Goal: Information Seeking & Learning: Find specific page/section

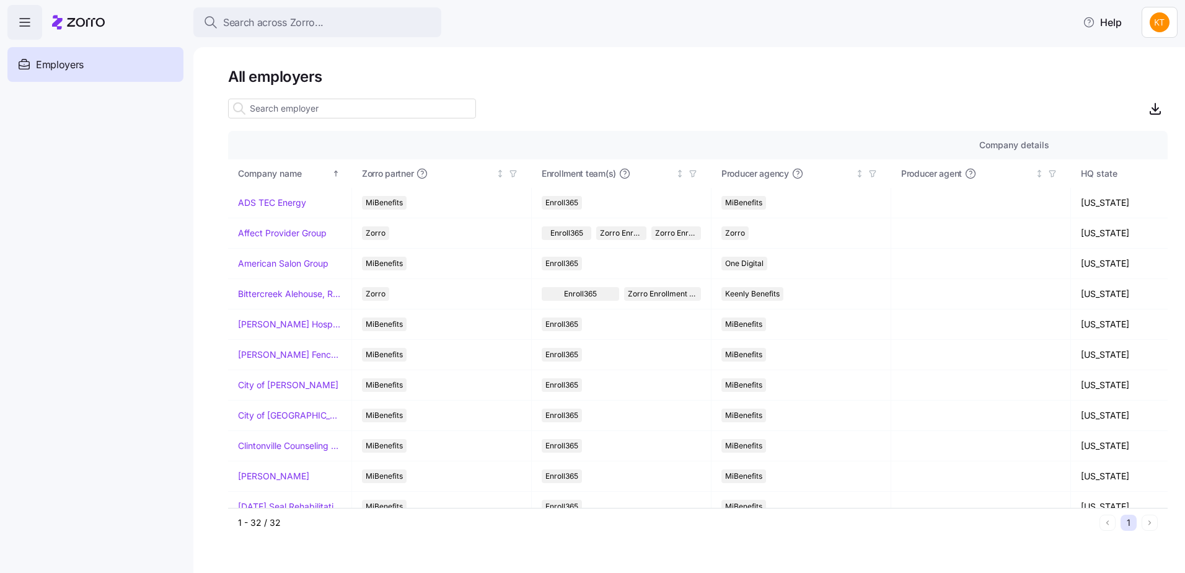
click at [292, 105] on input at bounding box center [352, 109] width 248 height 20
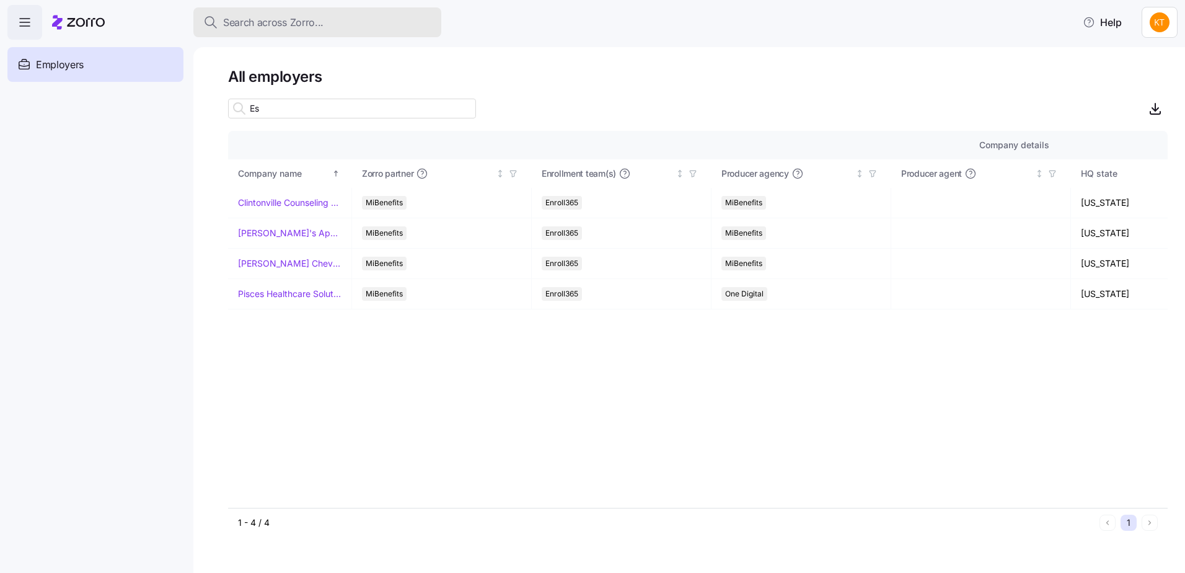
type input "Es"
click at [341, 27] on div "Search across Zorro..." at bounding box center [317, 22] width 228 height 15
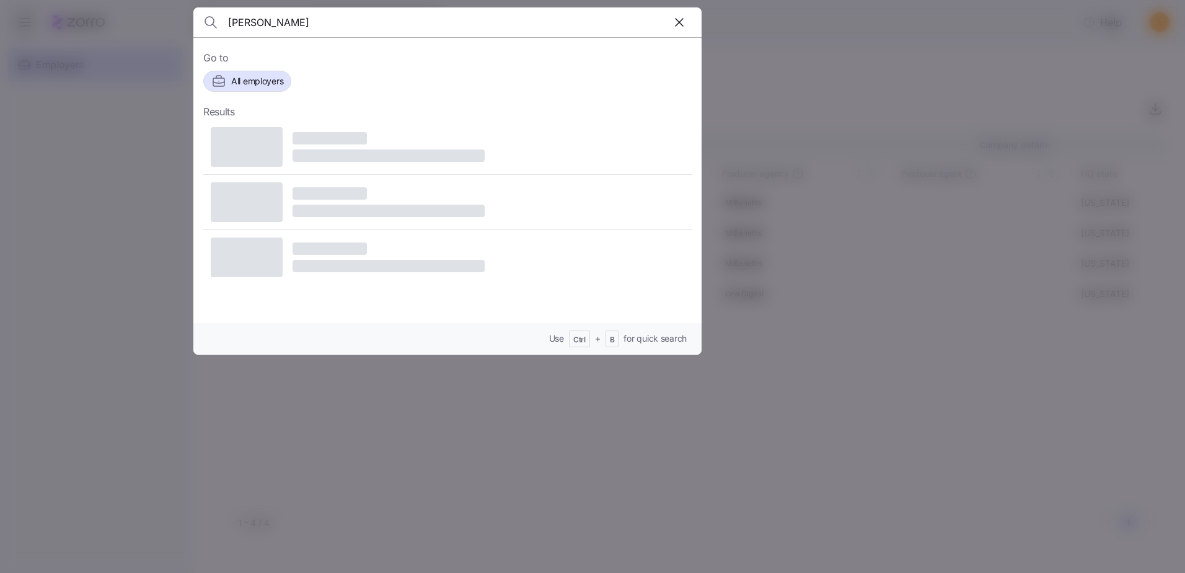
type input "Estrada"
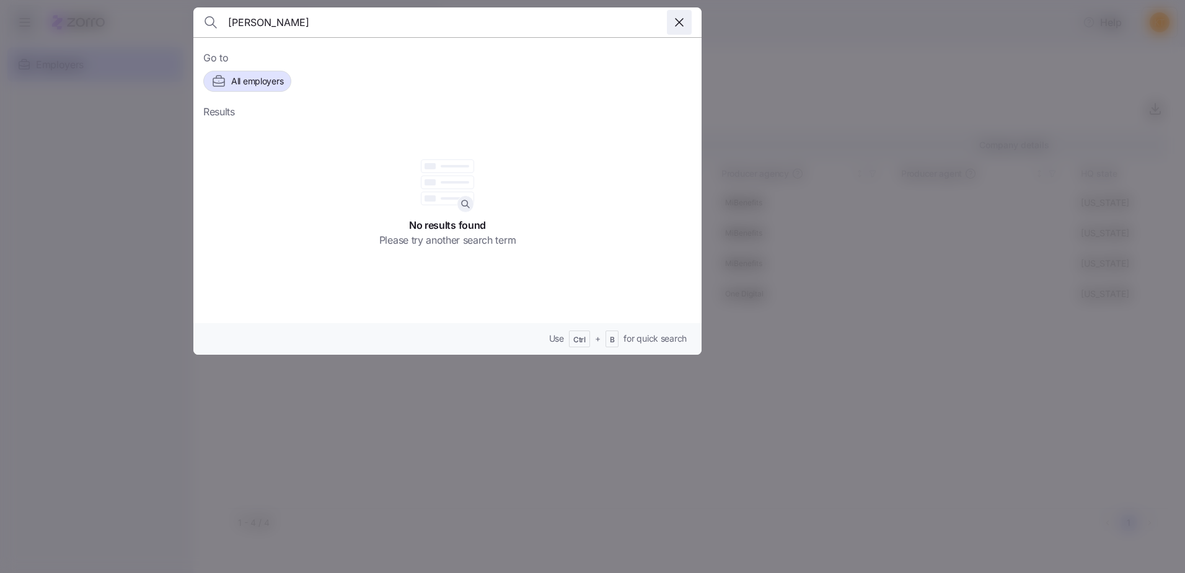
click at [676, 23] on icon "button" at bounding box center [679, 22] width 15 height 15
click at [857, 116] on div at bounding box center [592, 286] width 1185 height 573
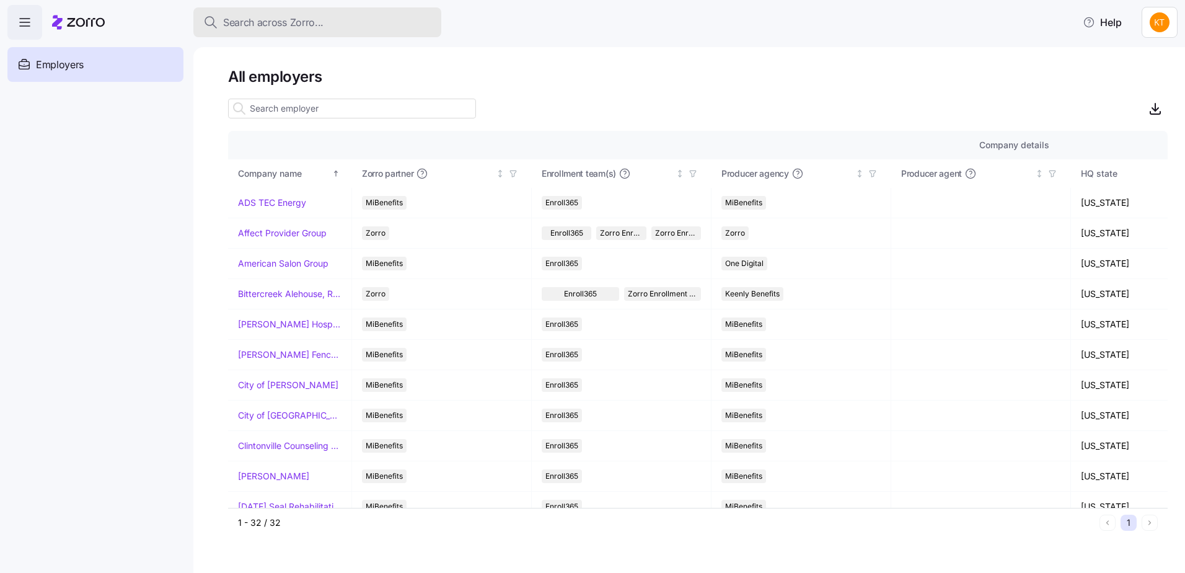
click at [355, 30] on div "Search across Zorro..." at bounding box center [317, 22] width 228 height 15
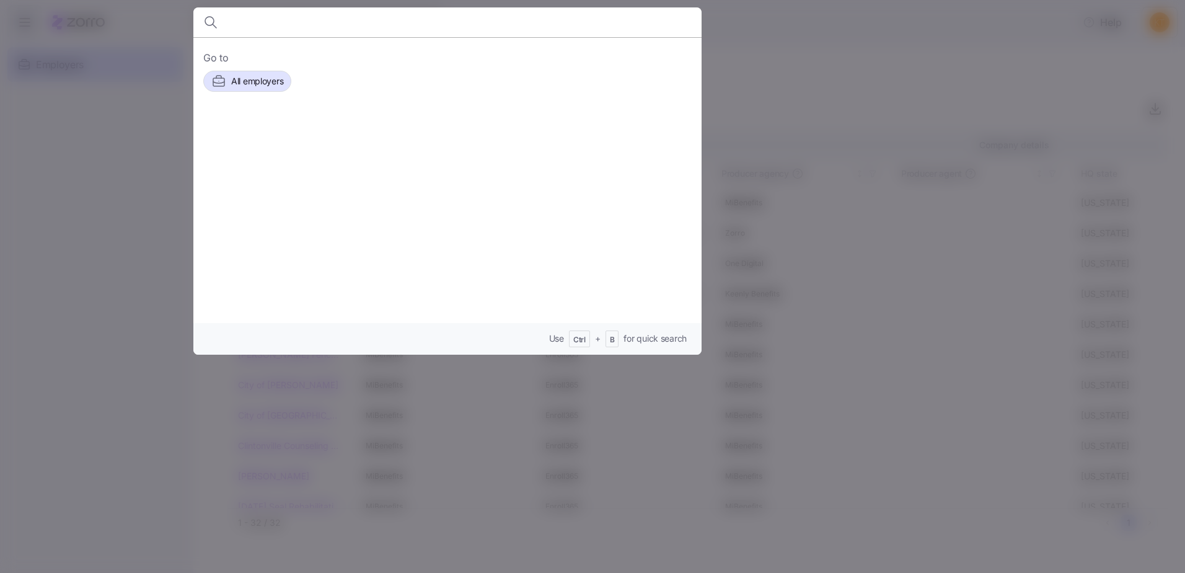
type input "C"
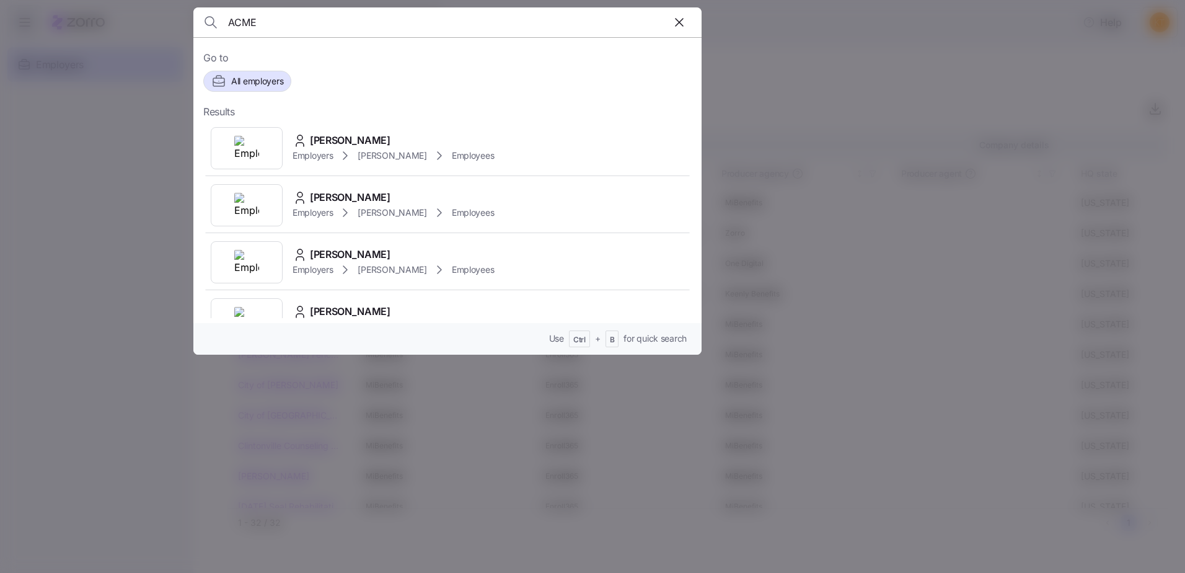
type input "ACME"
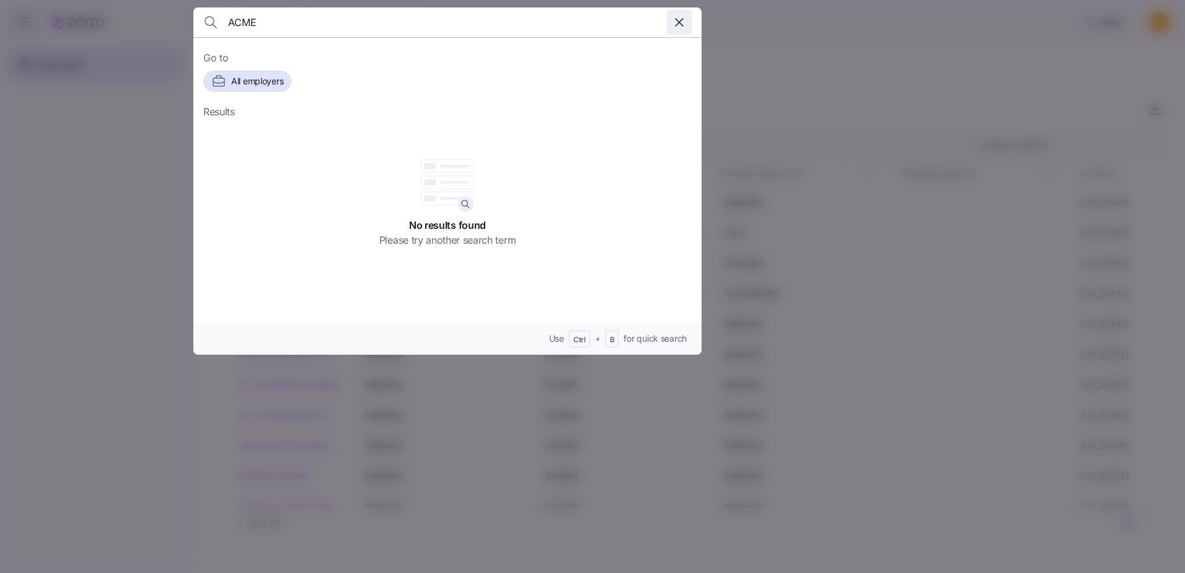
click at [677, 19] on icon "button" at bounding box center [679, 22] width 15 height 15
click at [776, 67] on div at bounding box center [592, 286] width 1185 height 573
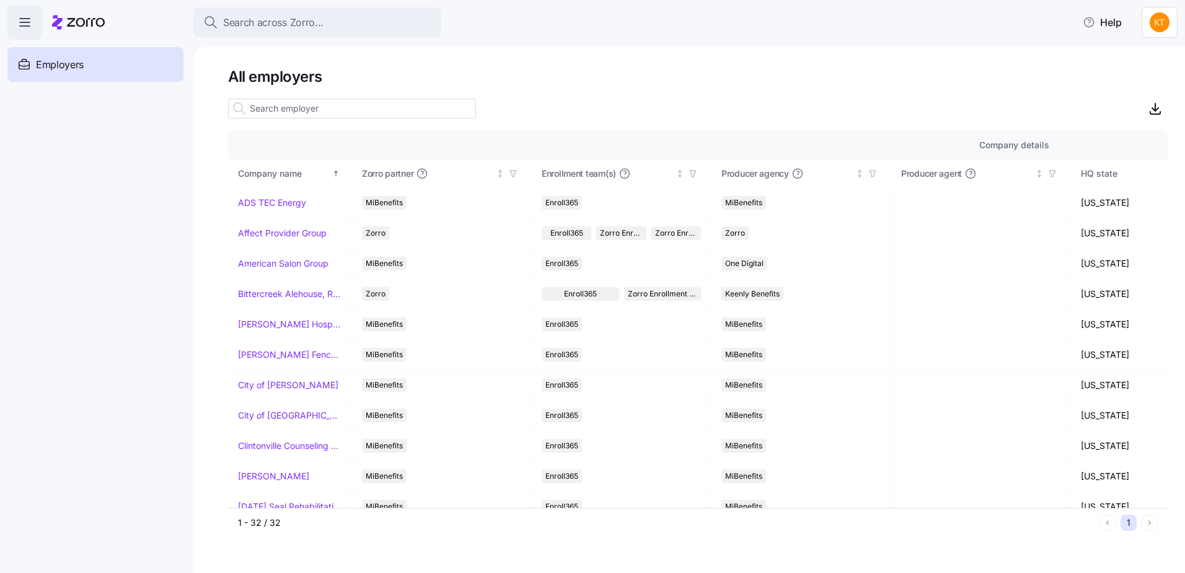
click at [390, 105] on input at bounding box center [352, 109] width 248 height 20
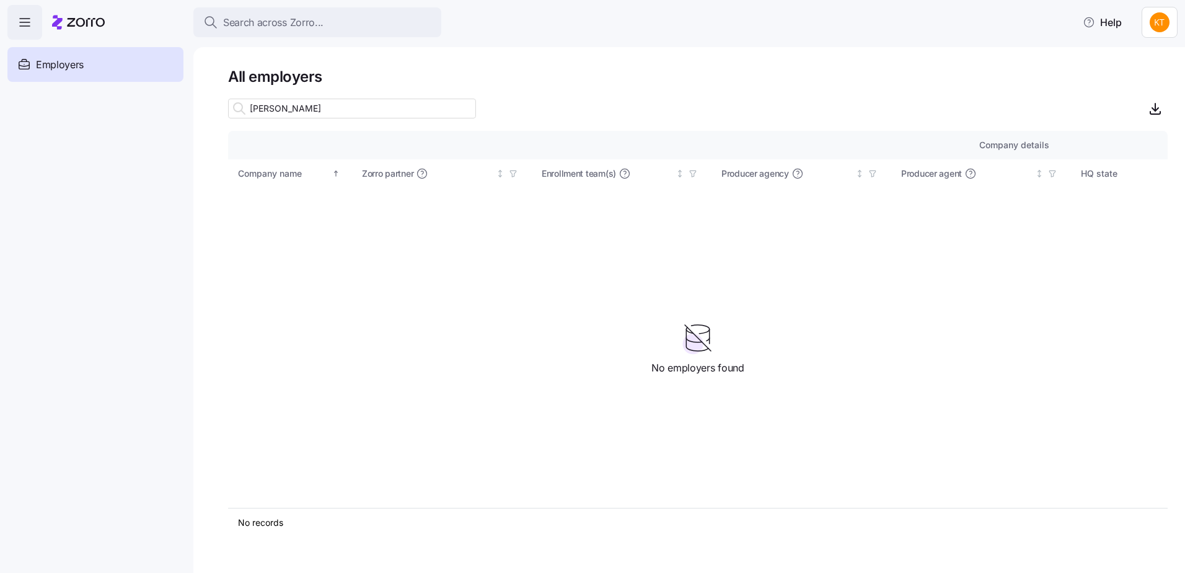
type input "[PERSON_NAME]"
click at [393, 107] on input "[PERSON_NAME]" at bounding box center [352, 109] width 248 height 20
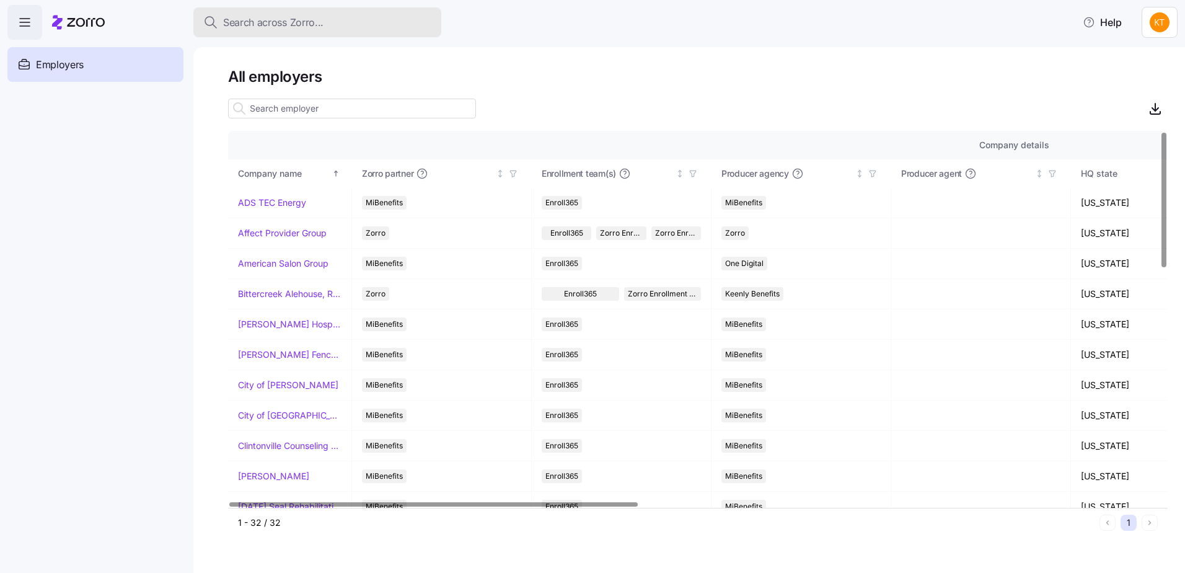
click at [397, 19] on div "Search across Zorro..." at bounding box center [317, 22] width 228 height 15
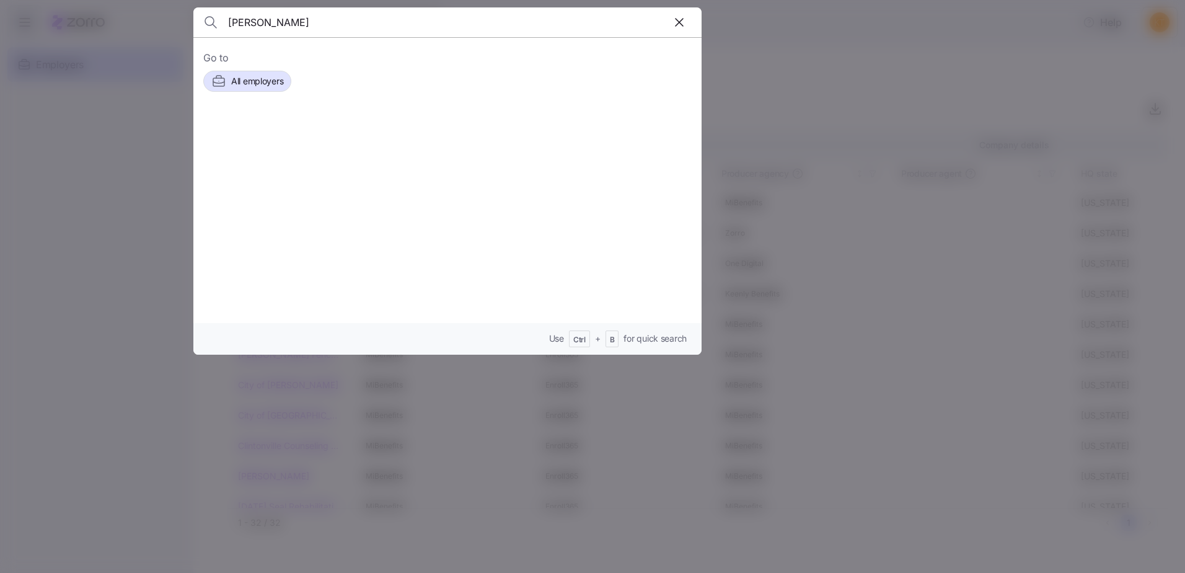
type input "[PERSON_NAME]"
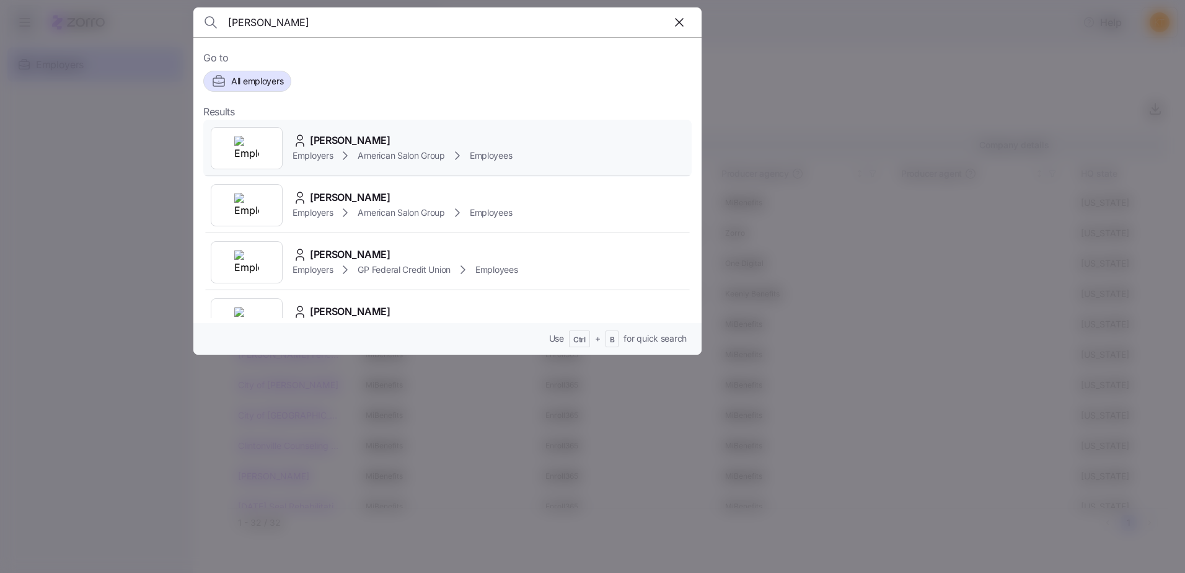
click at [337, 139] on span "[PERSON_NAME]" at bounding box center [350, 140] width 81 height 15
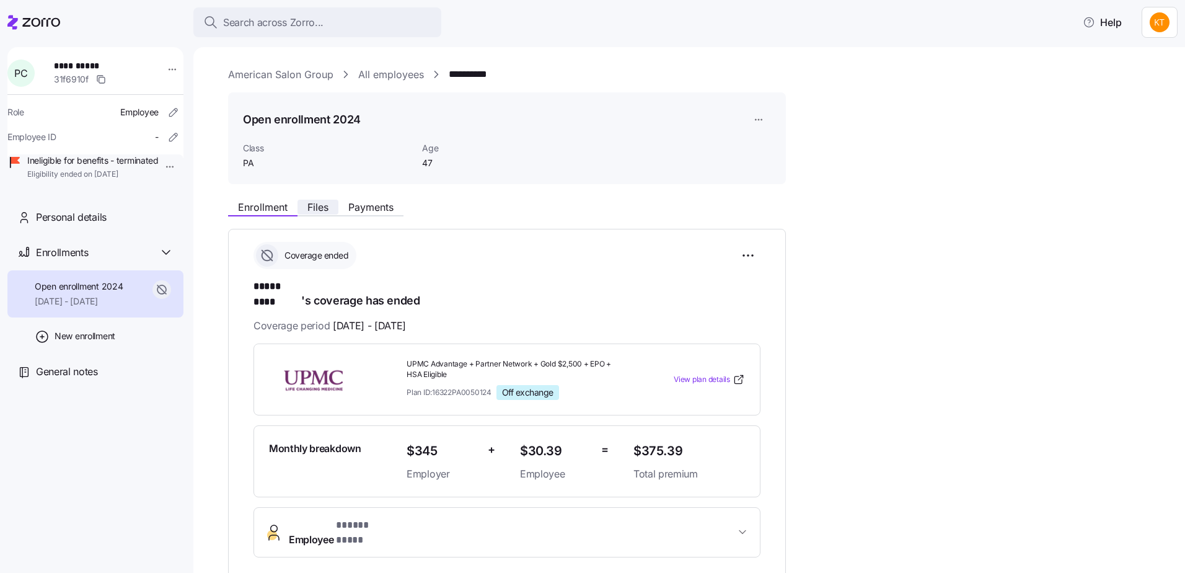
click at [335, 208] on button "Files" at bounding box center [317, 207] width 41 height 15
click at [374, 208] on span "Payments" at bounding box center [370, 207] width 45 height 10
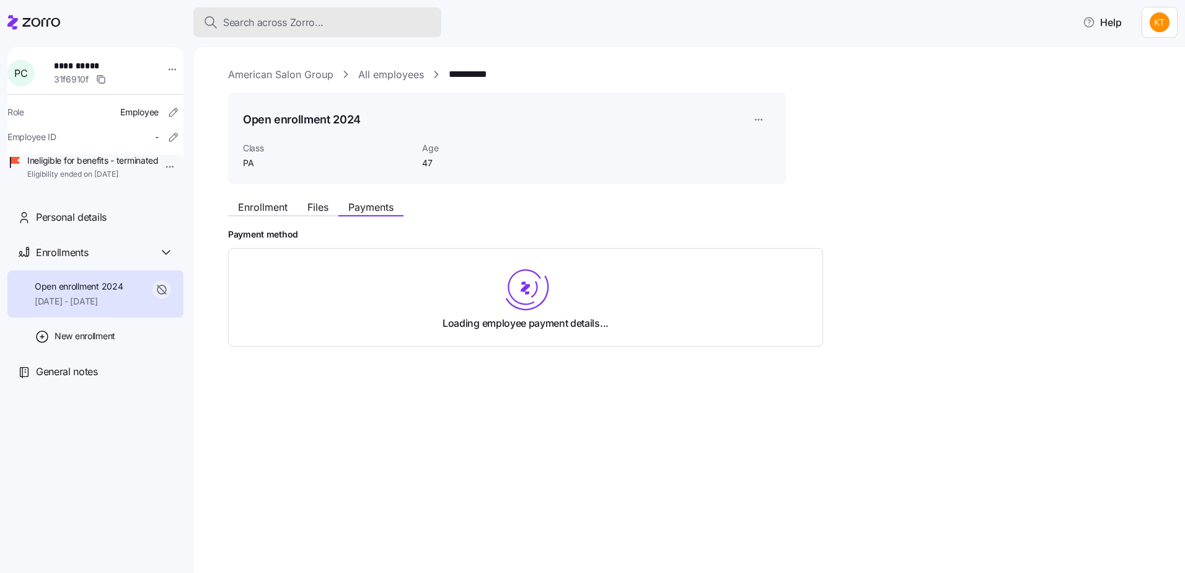
click at [347, 24] on div "Search across Zorro..." at bounding box center [317, 22] width 228 height 15
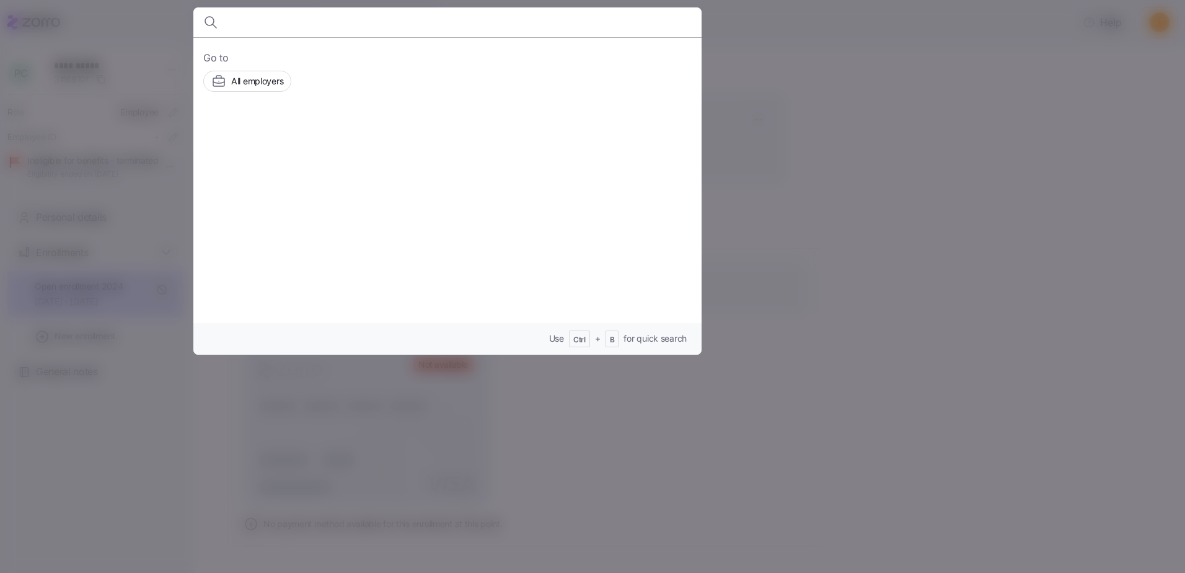
click at [270, 31] on input at bounding box center [386, 22] width 317 height 30
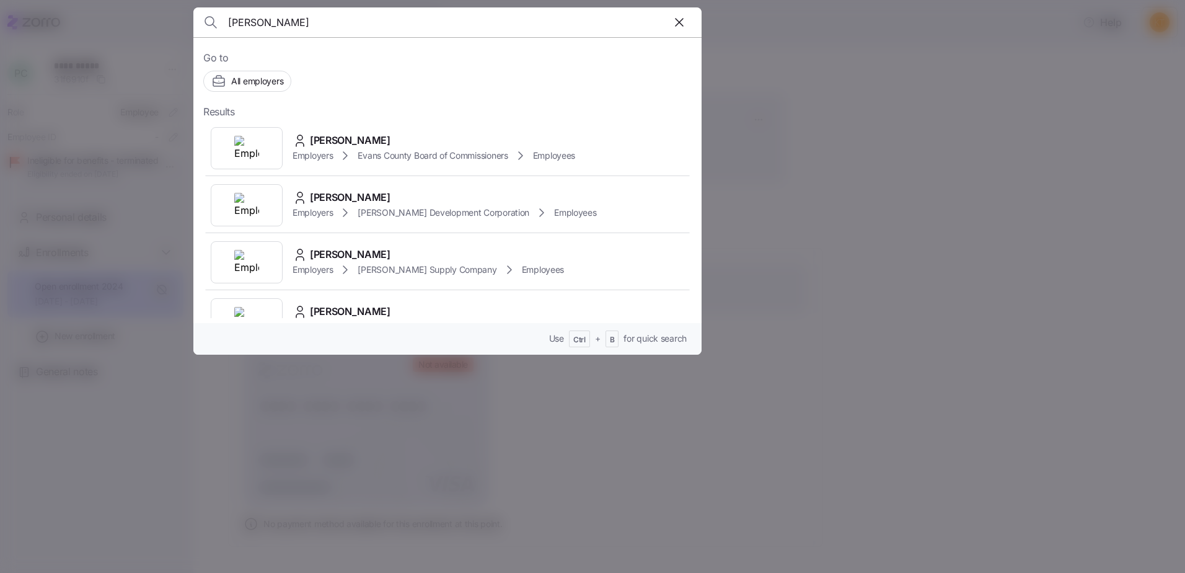
click at [269, 20] on input "[PERSON_NAME]" at bounding box center [386, 22] width 317 height 30
type input "[PERSON_NAME]"
click at [307, 136] on icon at bounding box center [300, 140] width 15 height 15
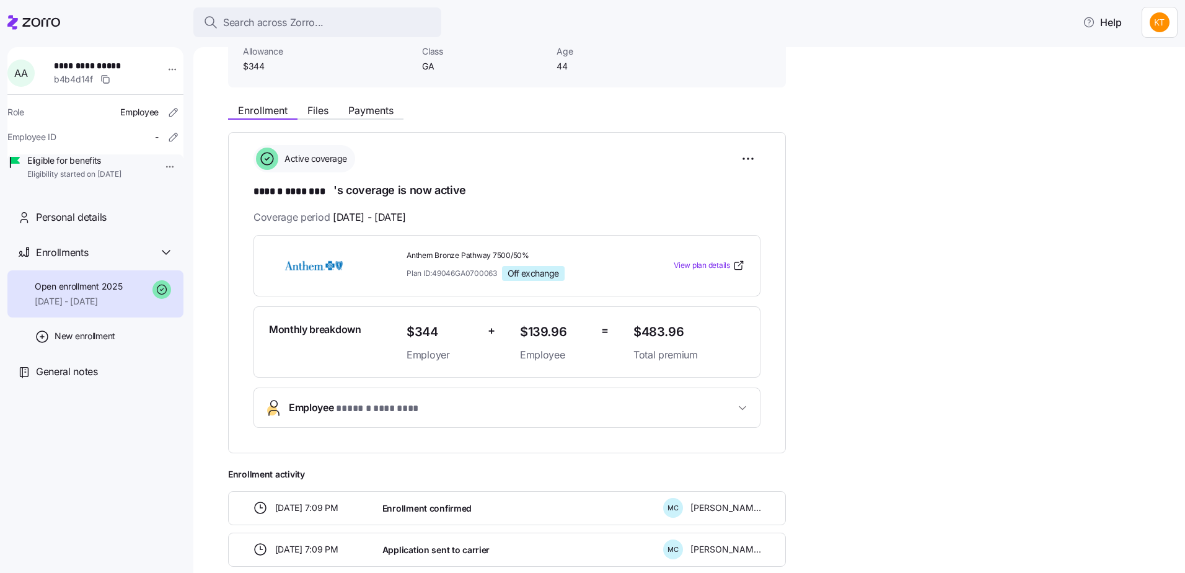
scroll to position [205, 0]
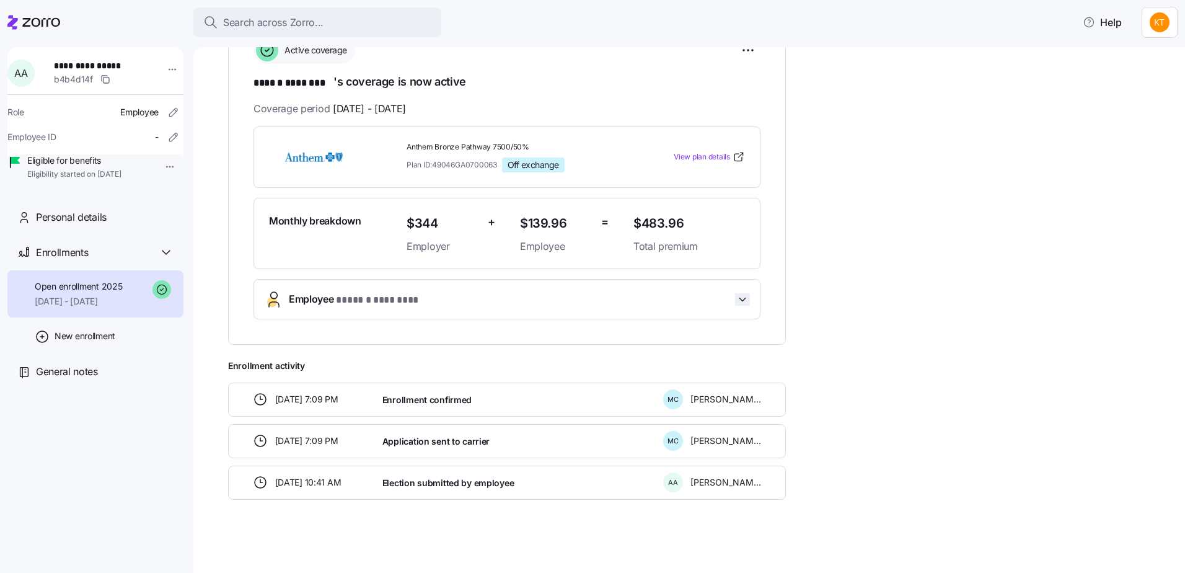
click at [742, 296] on icon "button" at bounding box center [742, 299] width 12 height 12
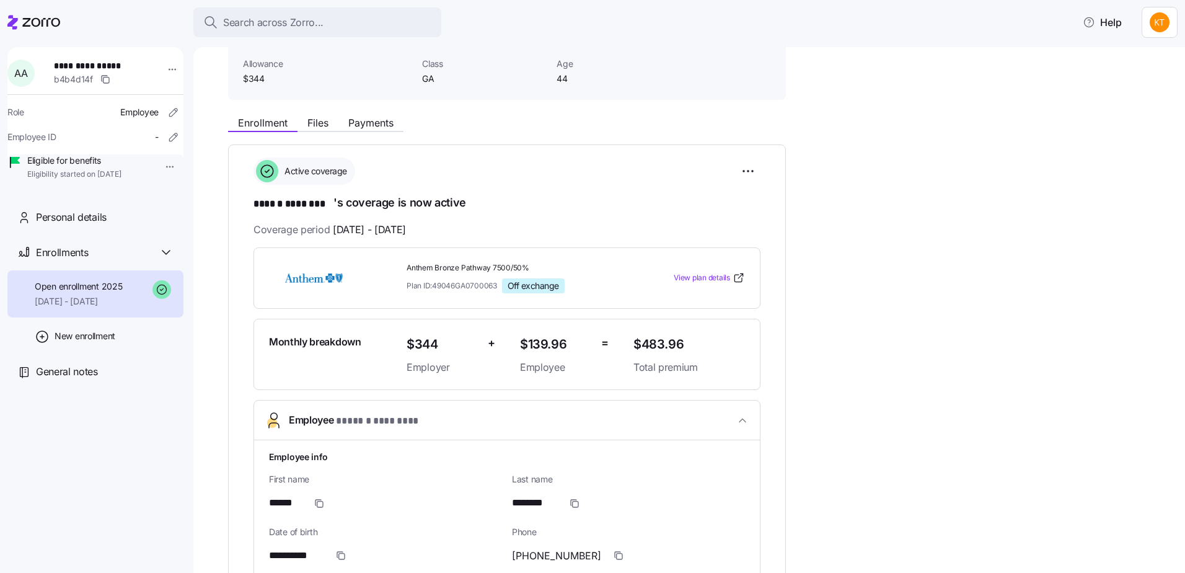
scroll to position [0, 0]
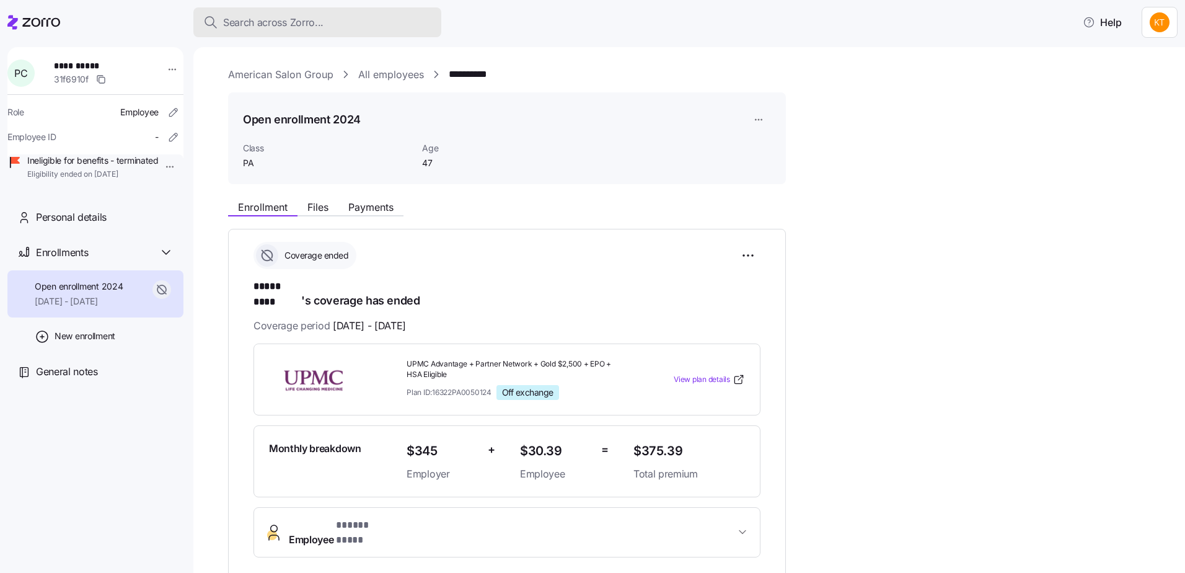
click at [317, 23] on span "Search across Zorro..." at bounding box center [273, 22] width 100 height 15
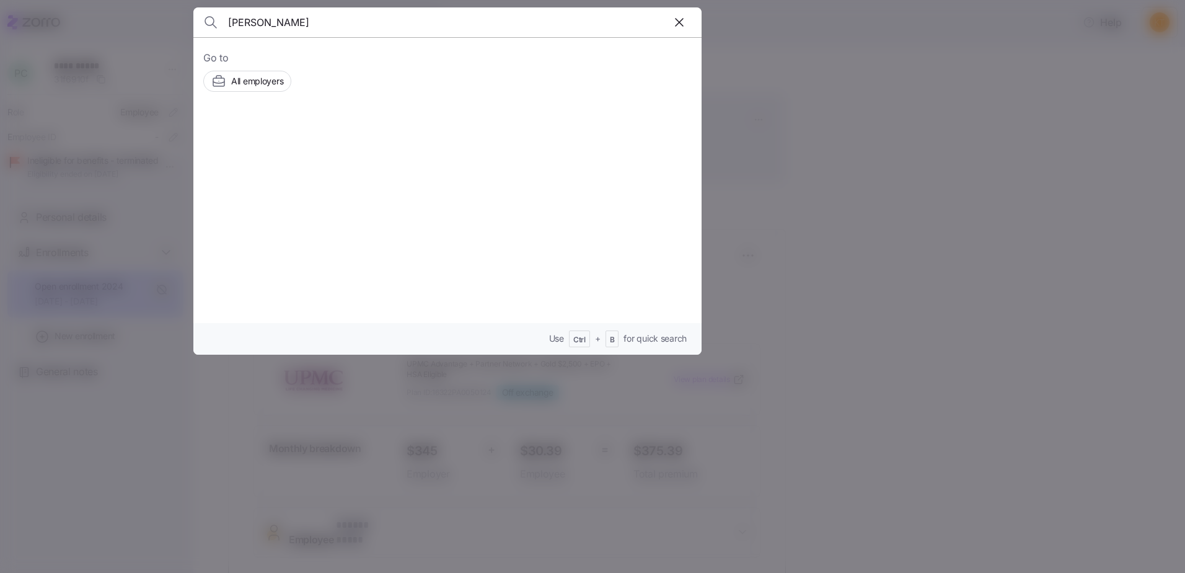
type input "[PERSON_NAME]"
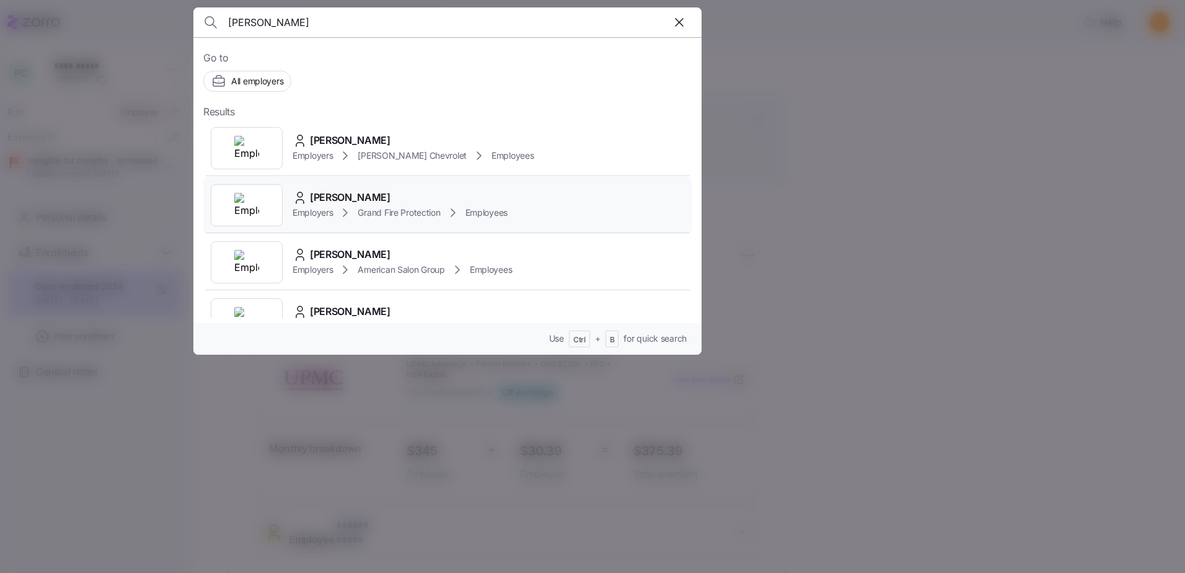
click at [326, 190] on span "[PERSON_NAME]" at bounding box center [350, 197] width 81 height 15
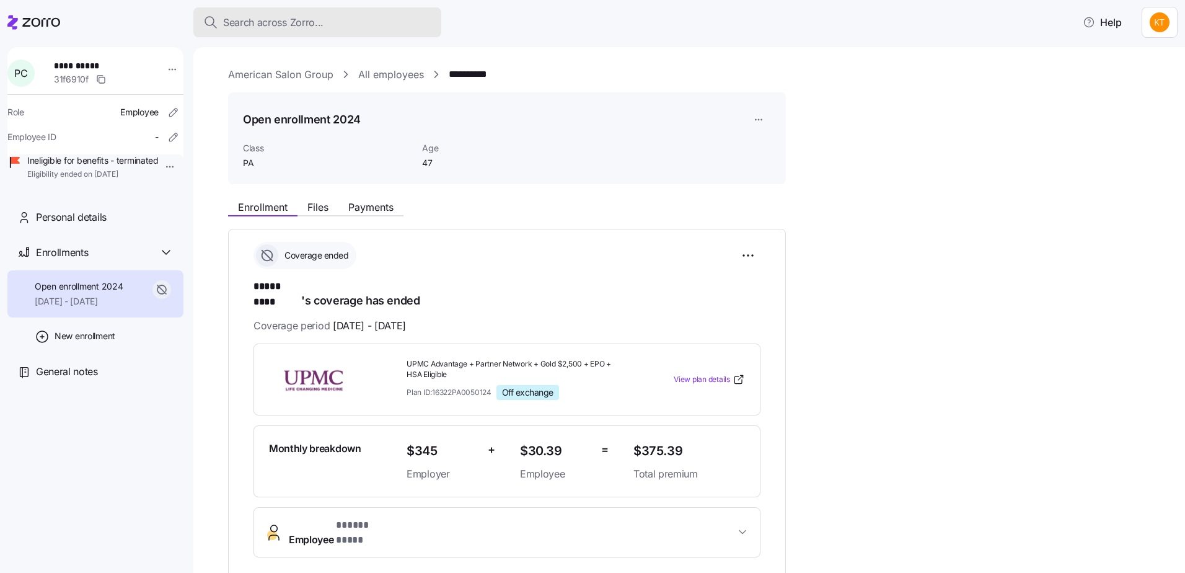
click at [293, 20] on span "Search across Zorro..." at bounding box center [273, 22] width 100 height 15
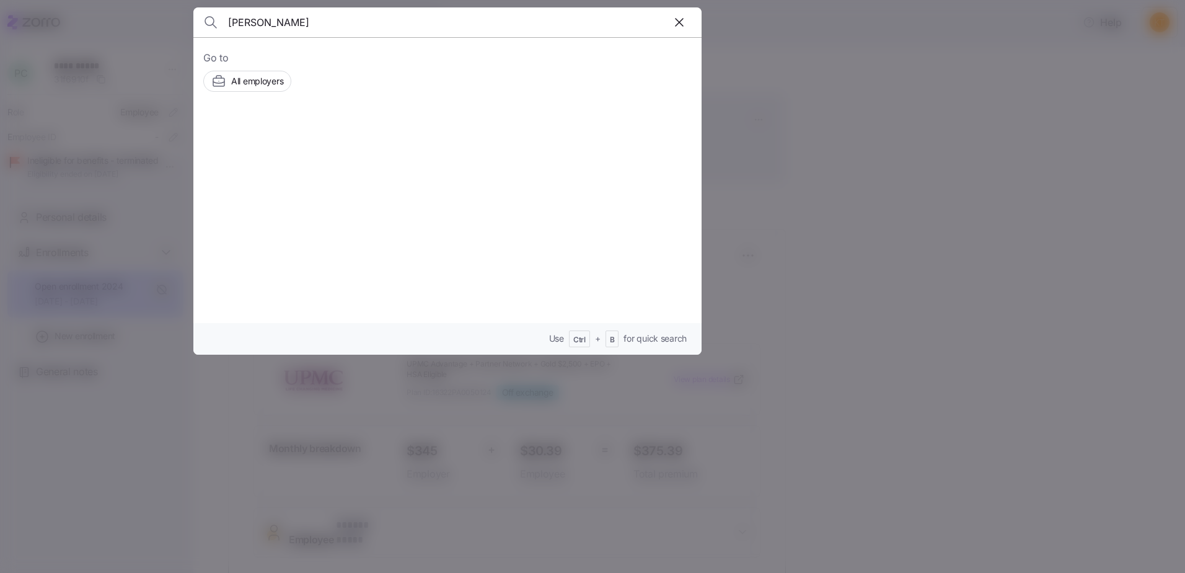
type input "[PERSON_NAME]"
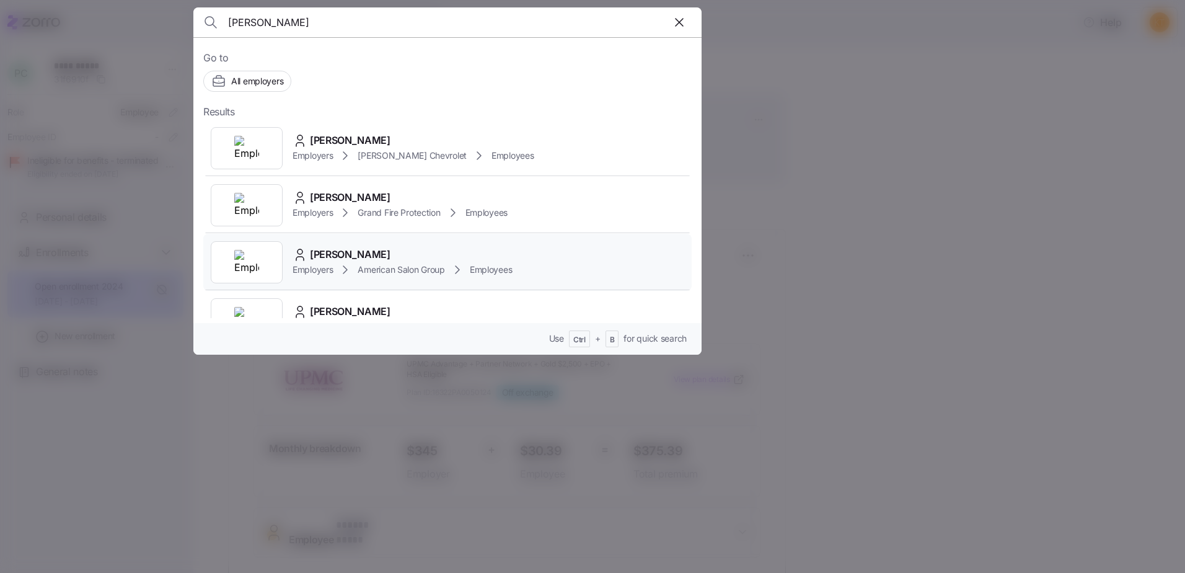
click at [337, 251] on span "[PERSON_NAME]" at bounding box center [350, 254] width 81 height 15
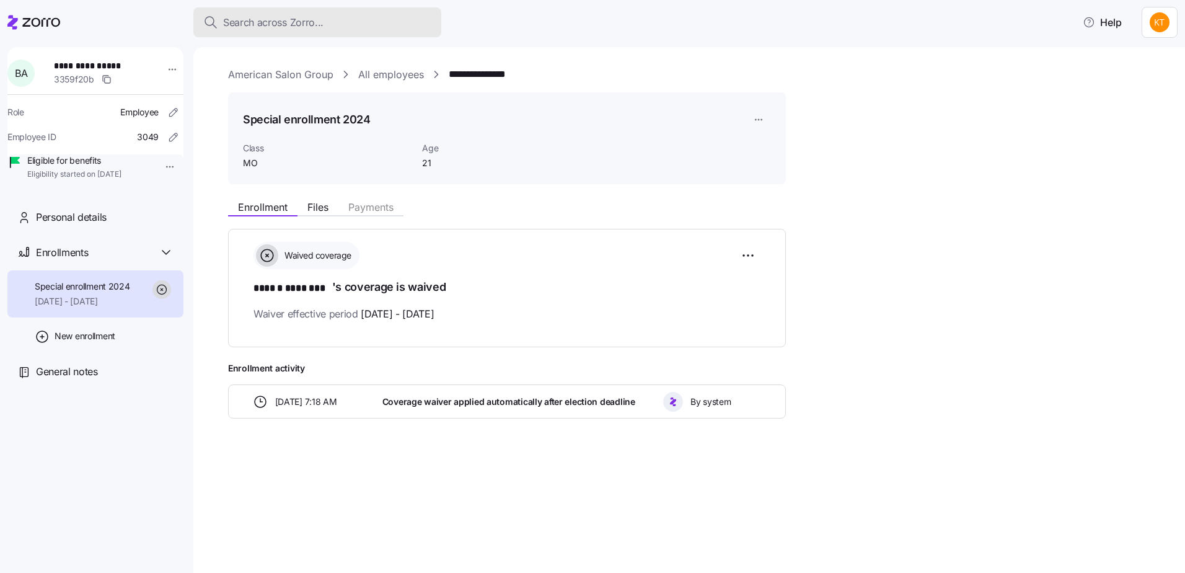
click at [297, 24] on span "Search across Zorro..." at bounding box center [273, 22] width 100 height 15
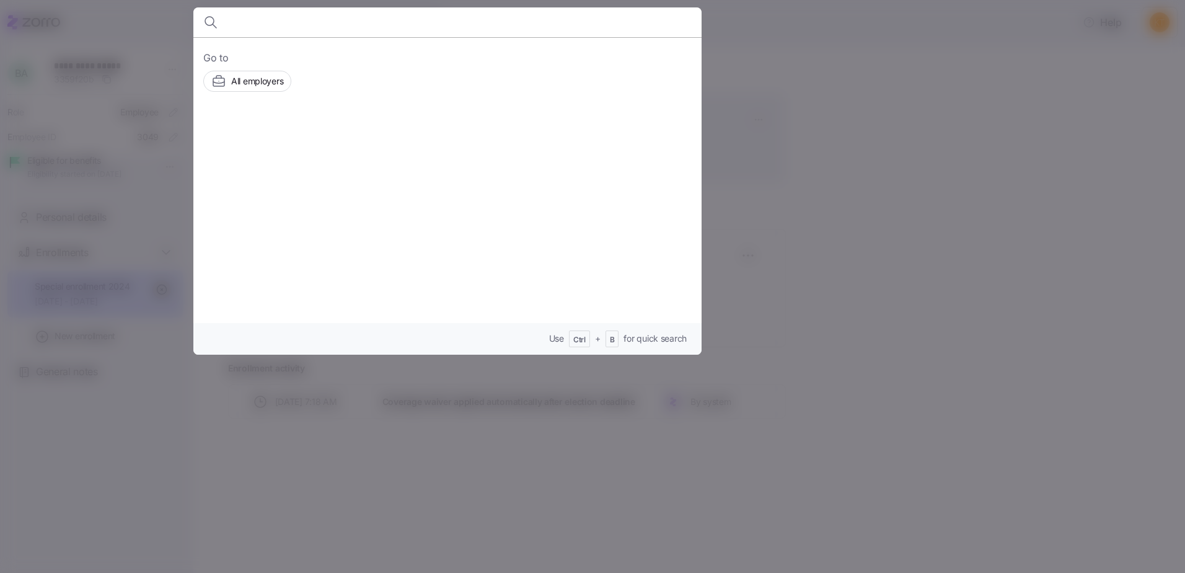
click at [309, 20] on input at bounding box center [386, 22] width 317 height 30
type input "[PERSON_NAME]"
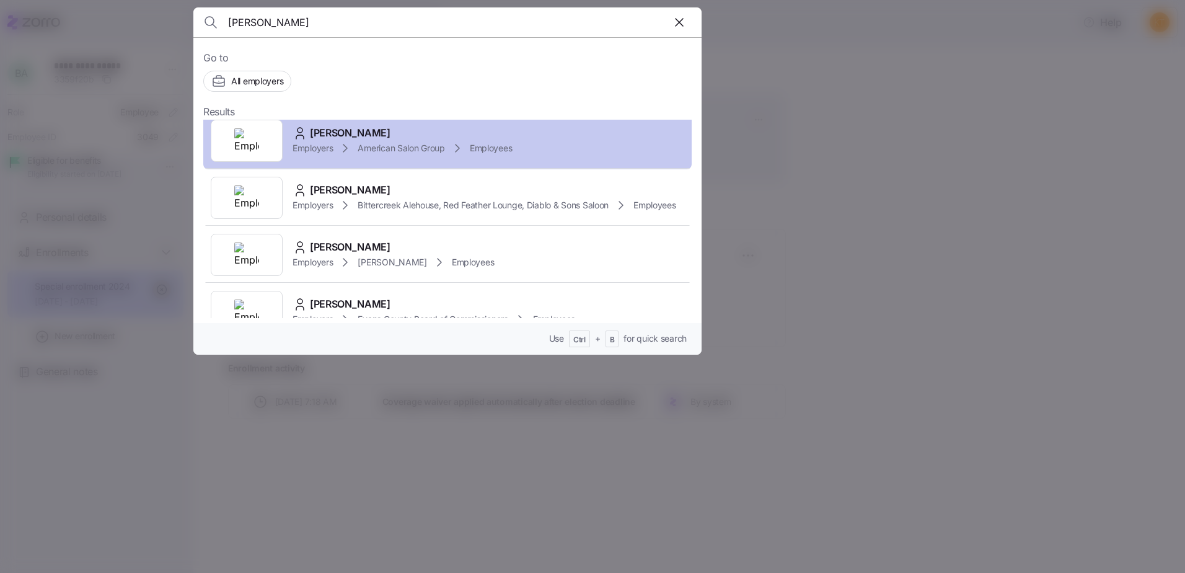
scroll to position [124, 0]
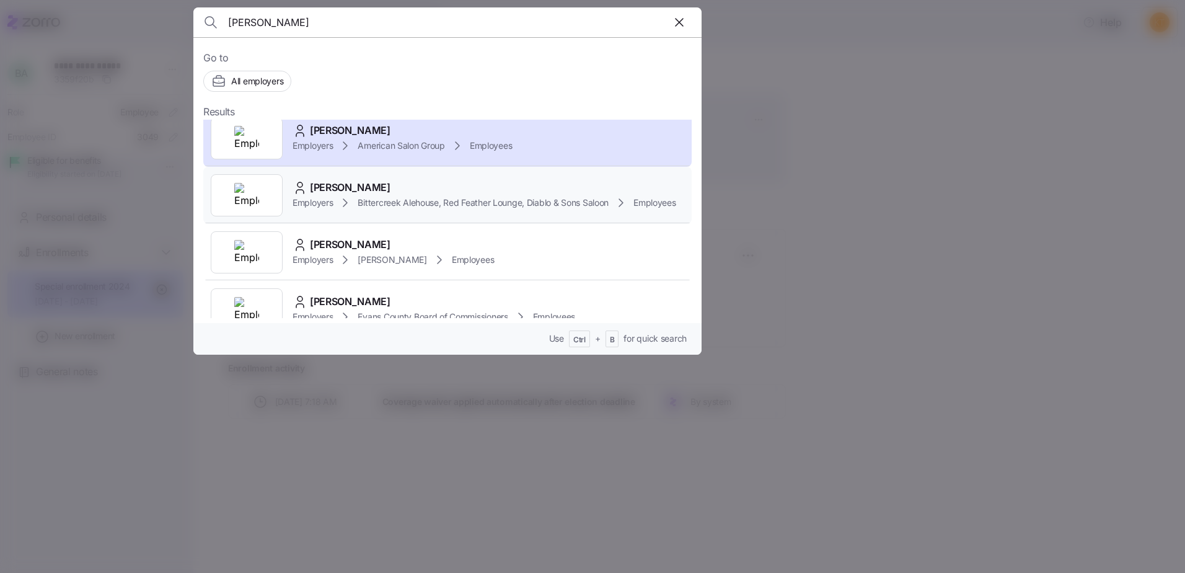
click at [253, 190] on img at bounding box center [246, 195] width 25 height 25
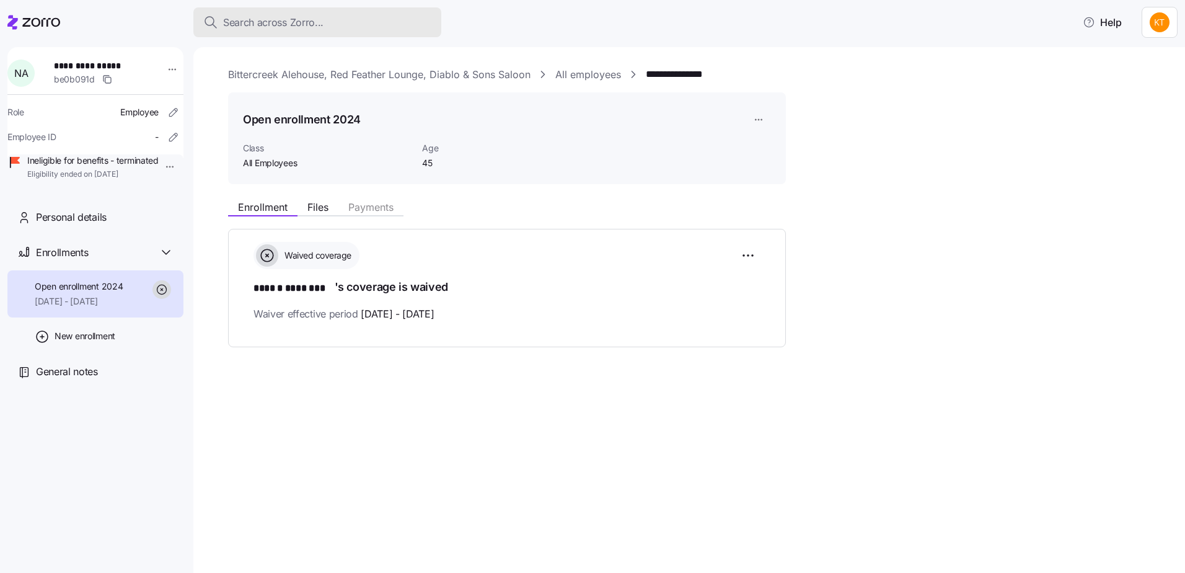
click at [263, 25] on span "Search across Zorro..." at bounding box center [273, 22] width 100 height 15
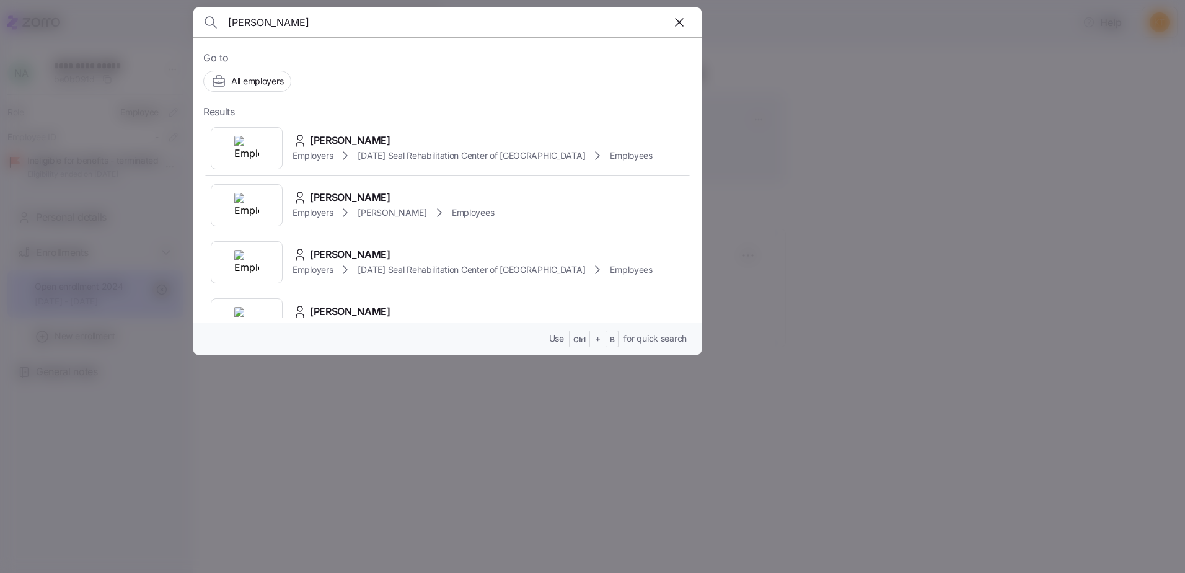
type input "[PERSON_NAME]"
click at [363, 194] on span "[PERSON_NAME]" at bounding box center [350, 197] width 81 height 15
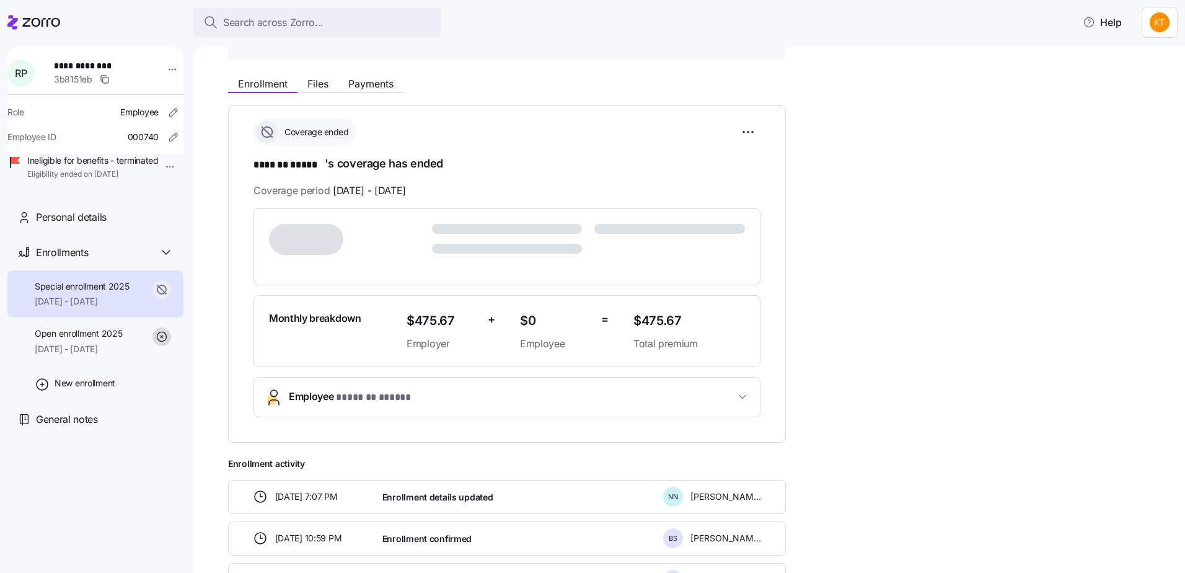
scroll to position [124, 0]
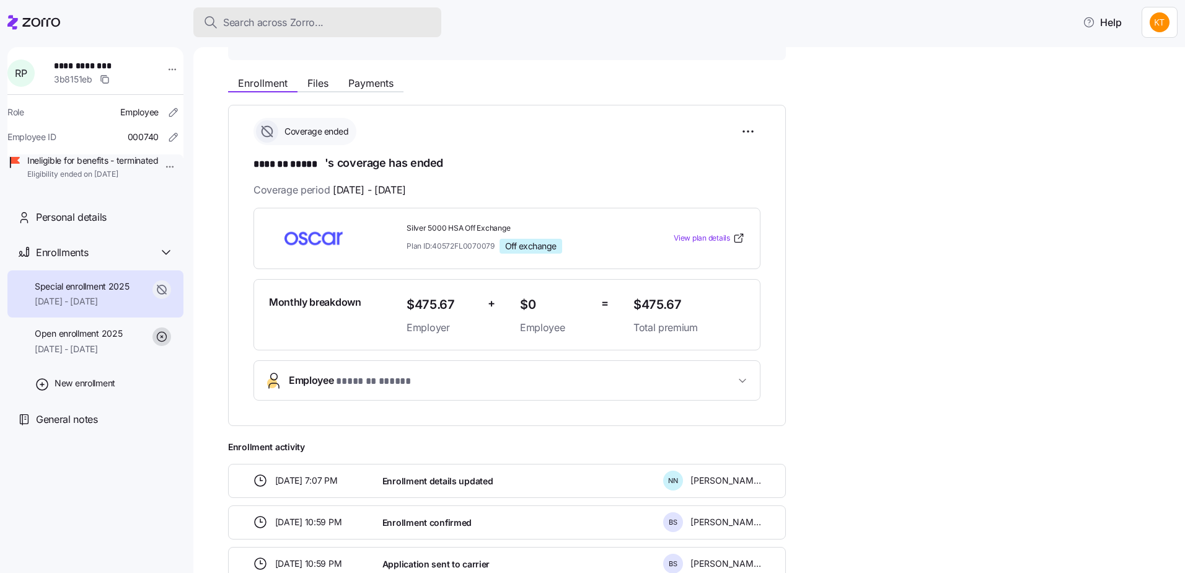
click at [317, 22] on span "Search across Zorro..." at bounding box center [273, 22] width 100 height 15
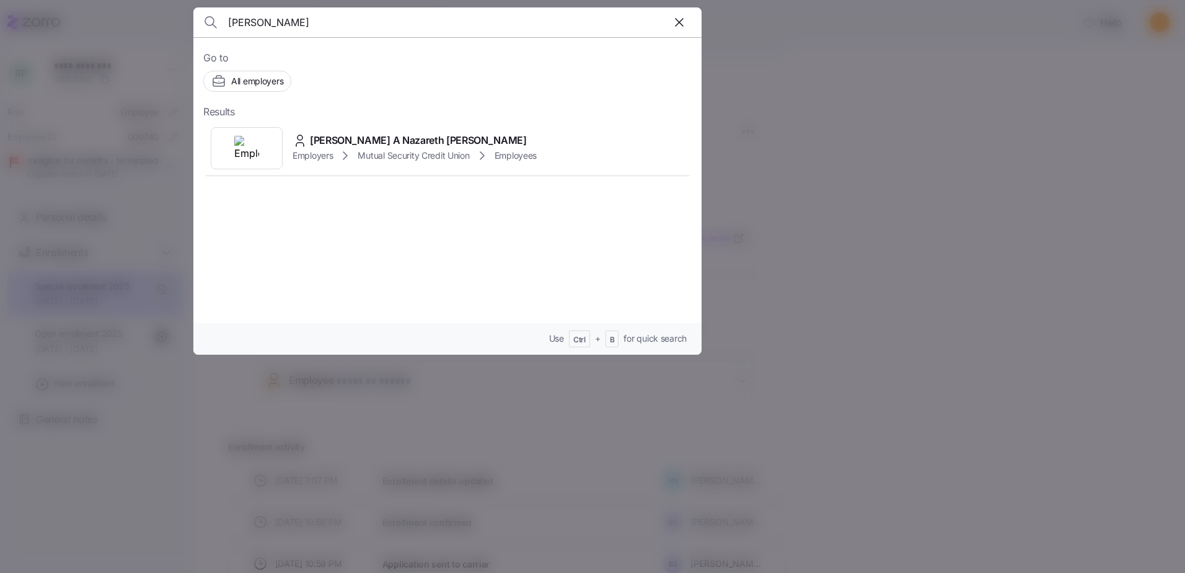
click at [310, 20] on input "[PERSON_NAME]" at bounding box center [386, 22] width 317 height 30
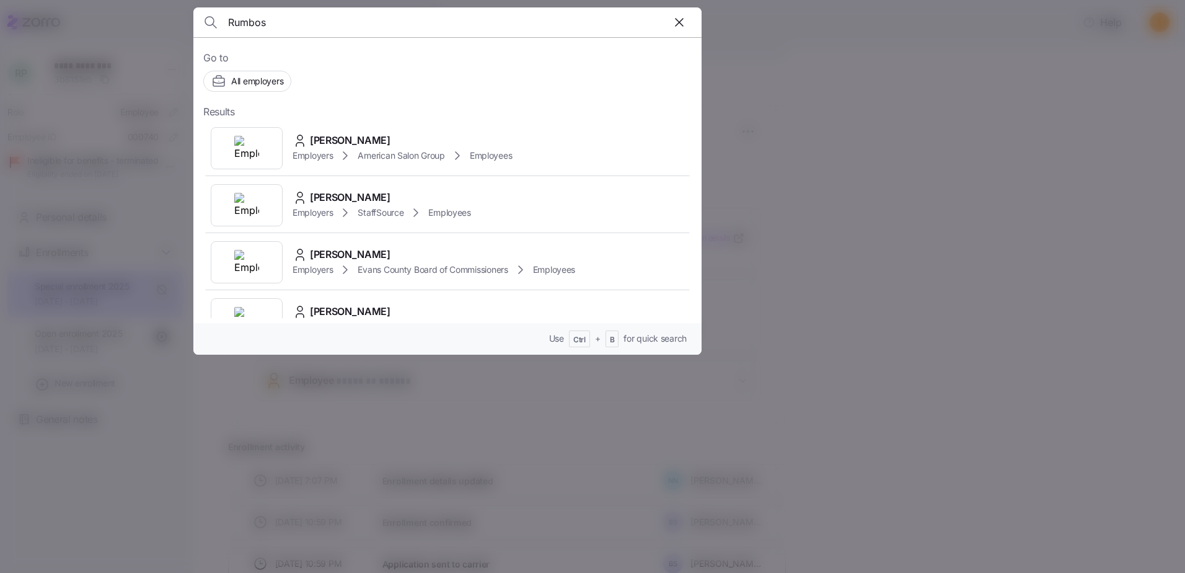
type input "Rumbos"
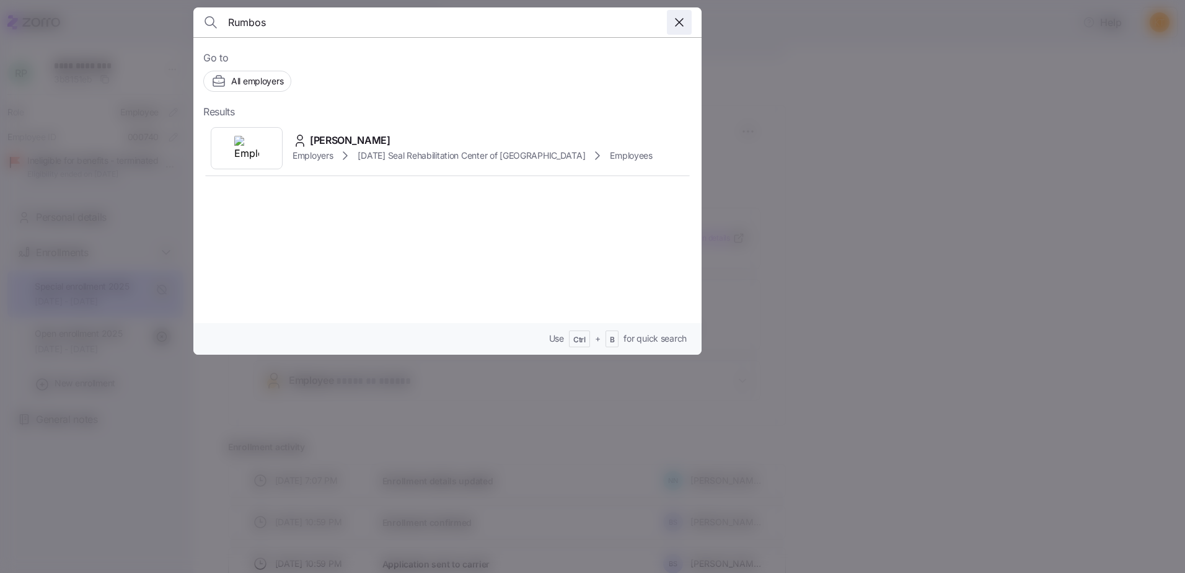
click at [680, 27] on icon "button" at bounding box center [679, 22] width 15 height 15
click at [418, 28] on input at bounding box center [386, 22] width 317 height 30
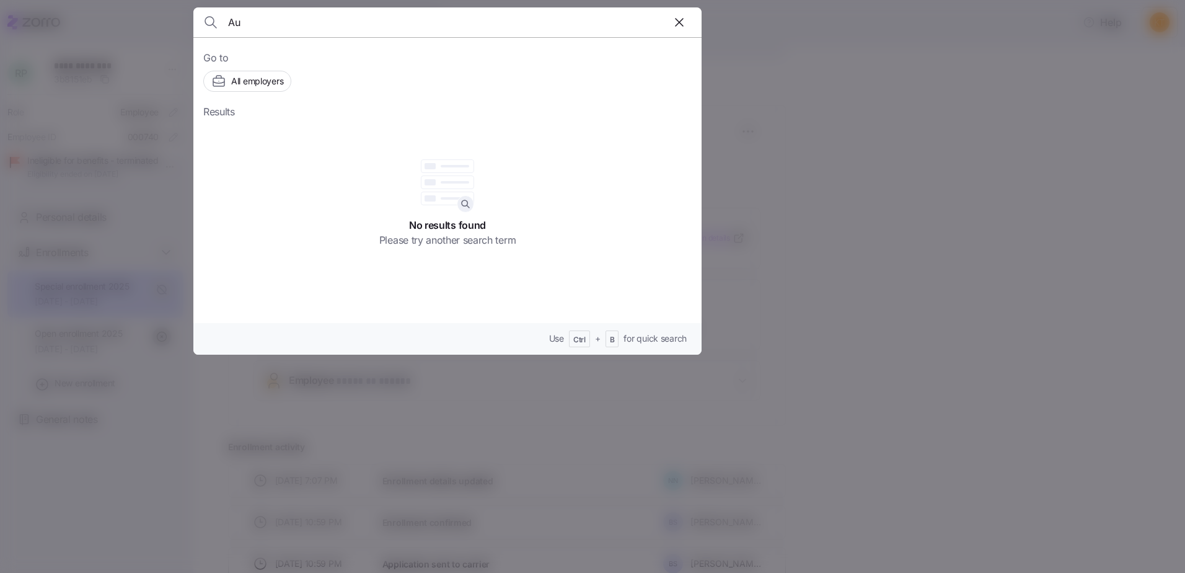
type input "A"
type input "[PERSON_NAME]"
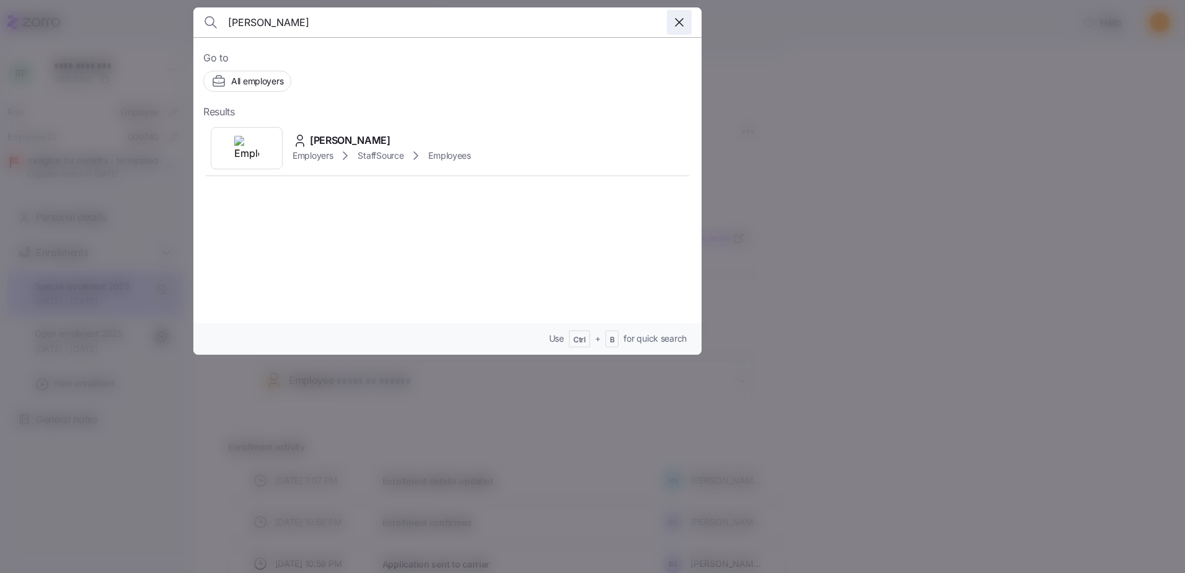
click at [681, 19] on icon "button" at bounding box center [679, 22] width 15 height 15
